Goal: Information Seeking & Learning: Learn about a topic

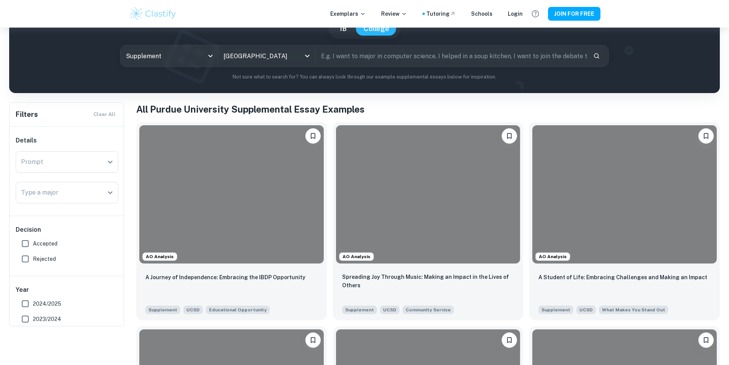
scroll to position [153, 0]
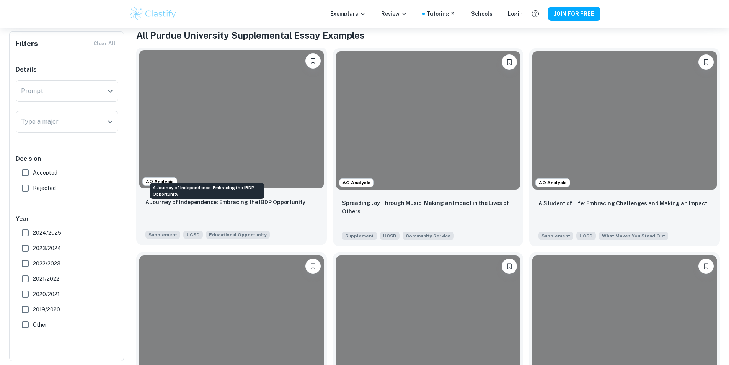
click at [223, 198] on p "A Journey of Independence: Embracing the IBDP Opportunity" at bounding box center [225, 202] width 160 height 8
